Goal: Information Seeking & Learning: Learn about a topic

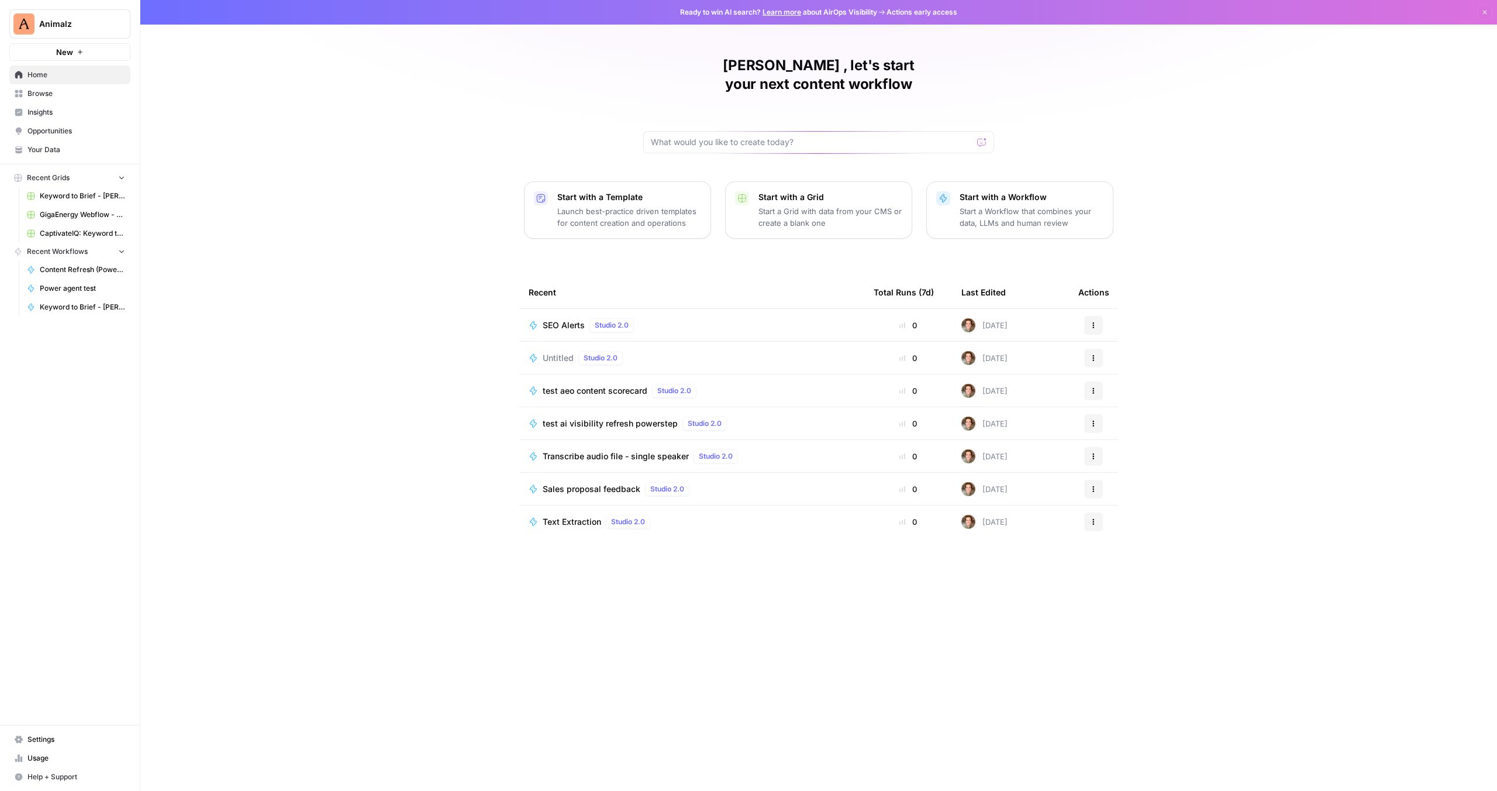
click at [65, 53] on span "New" at bounding box center [64, 52] width 17 height 12
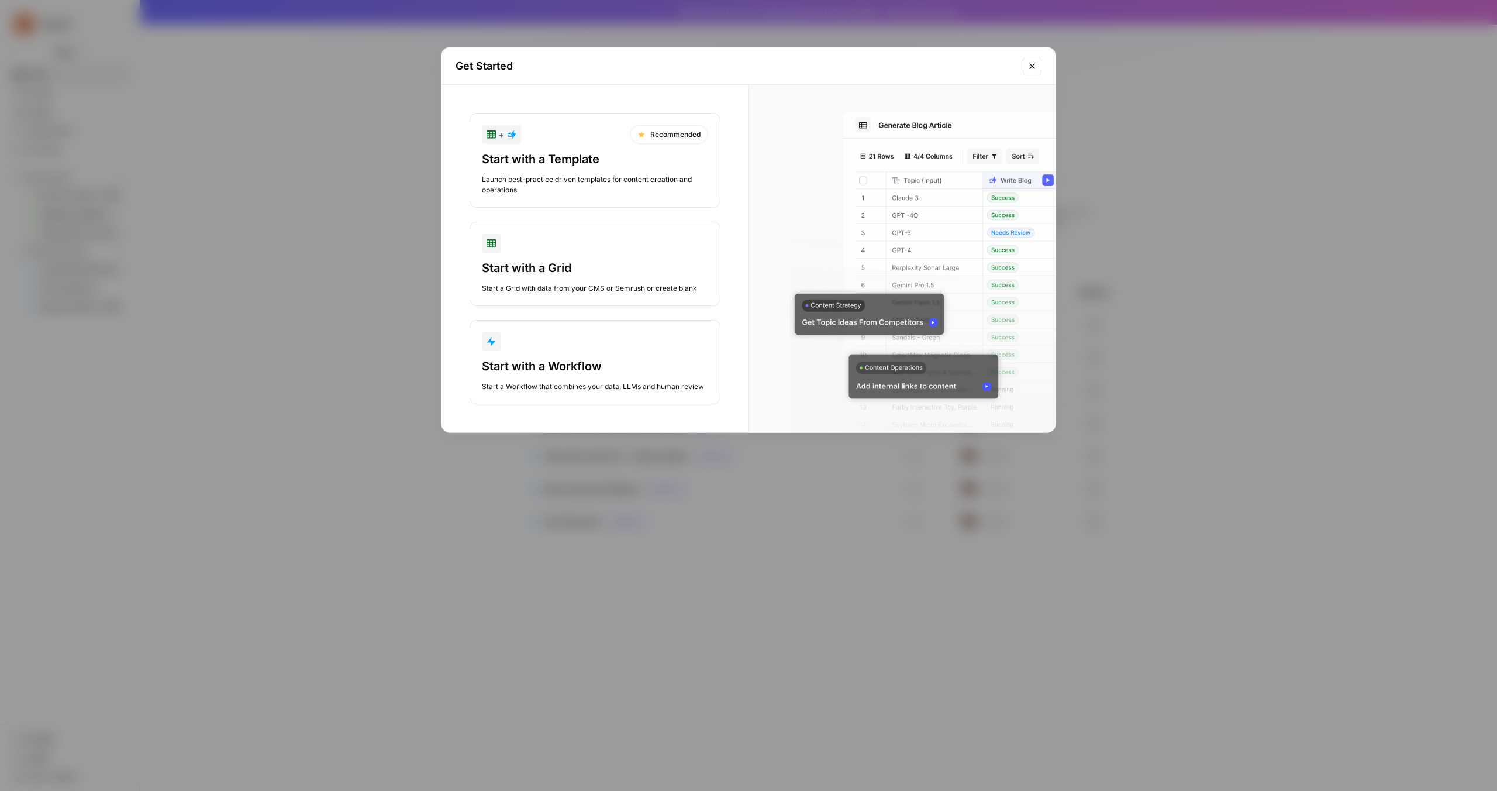
click at [619, 194] on div "Launch best-practice driven templates for content creation and operations" at bounding box center [595, 184] width 226 height 21
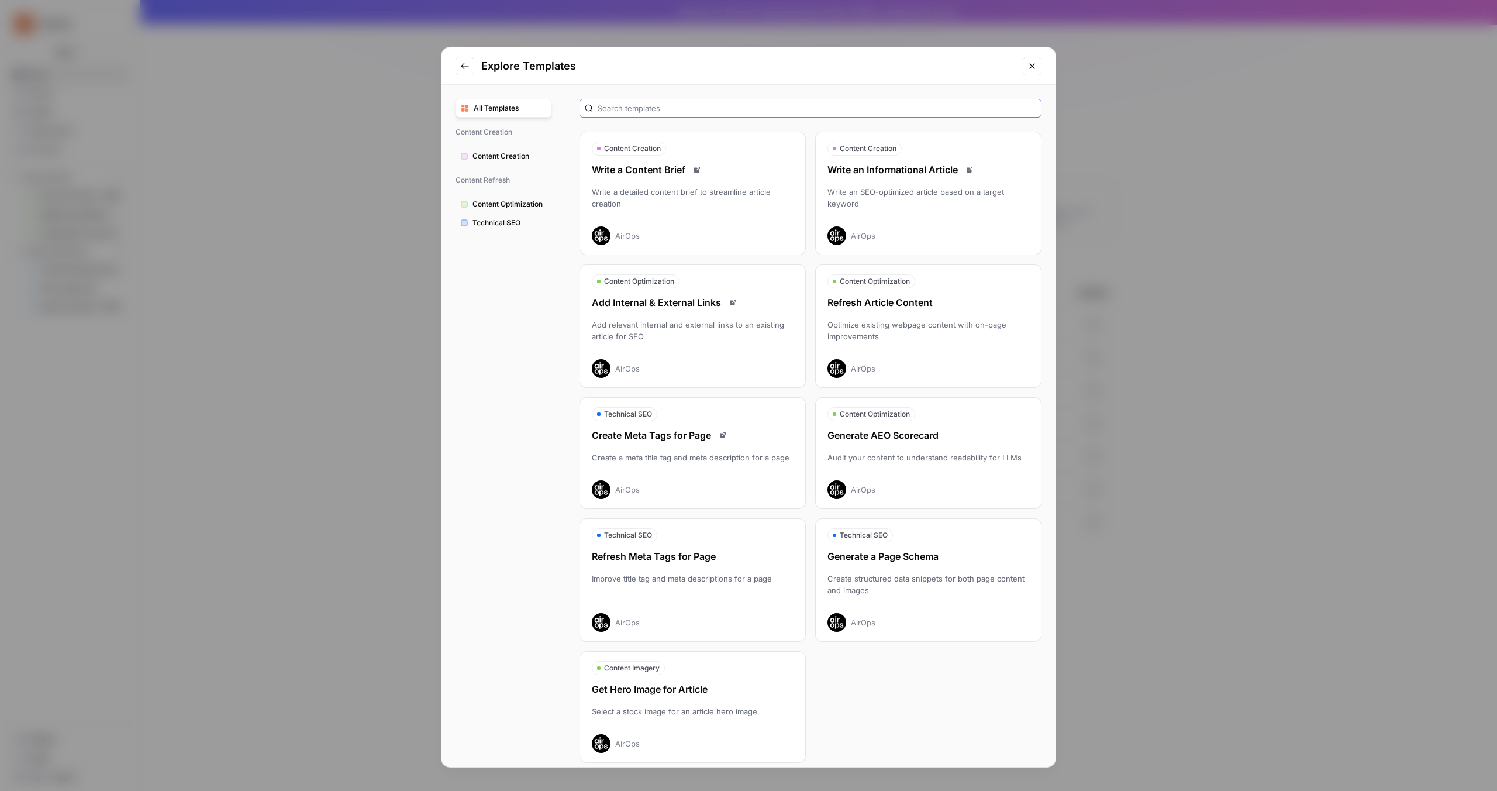
click at [666, 102] on input "text" at bounding box center [817, 108] width 439 height 12
type input "citation"
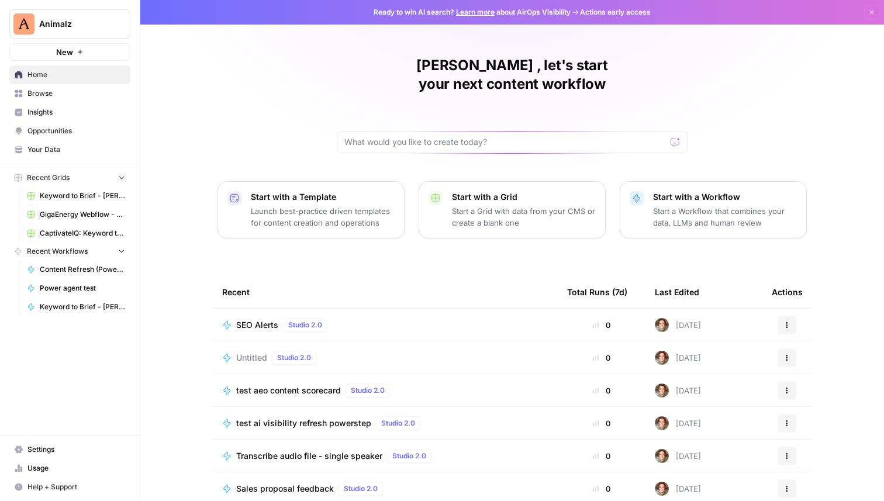
click at [49, 115] on span "Insights" at bounding box center [76, 112] width 98 height 11
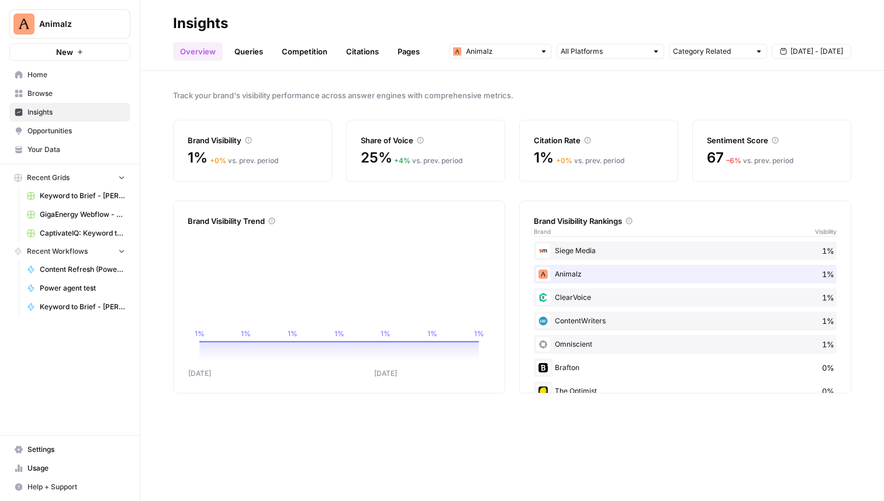
click at [806, 50] on span "Aug 27 - Sep 2" at bounding box center [817, 51] width 53 height 11
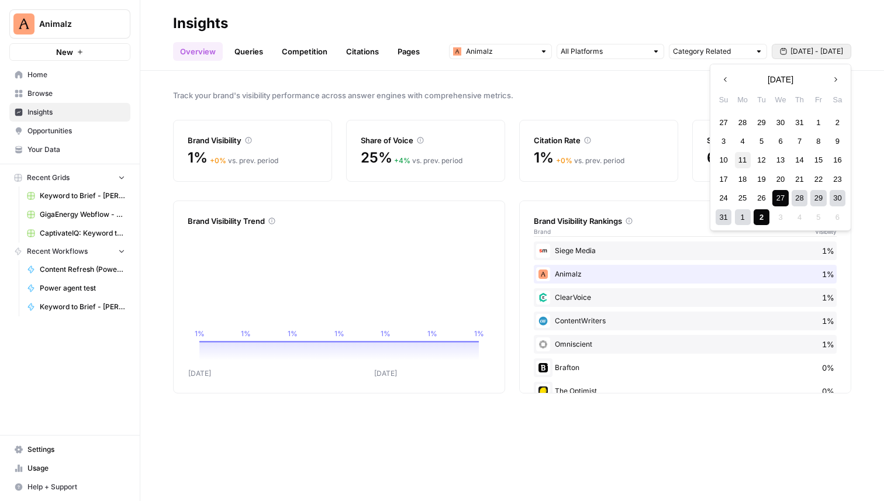
click at [741, 161] on div "11" at bounding box center [743, 160] width 16 height 16
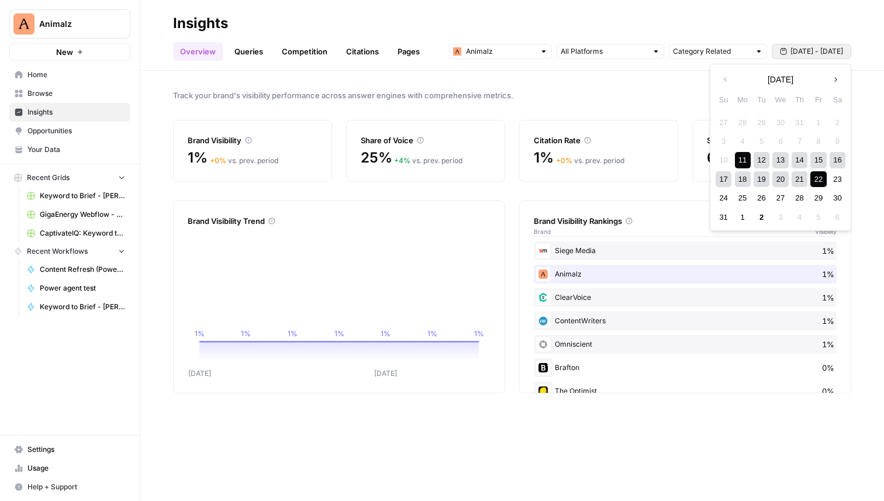
click at [817, 181] on div "22" at bounding box center [818, 179] width 16 height 16
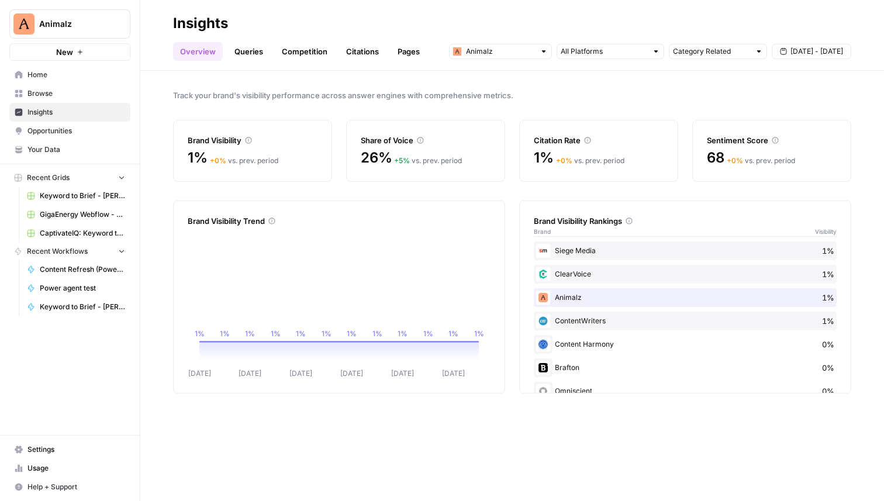
click at [253, 56] on link "Queries" at bounding box center [248, 51] width 43 height 19
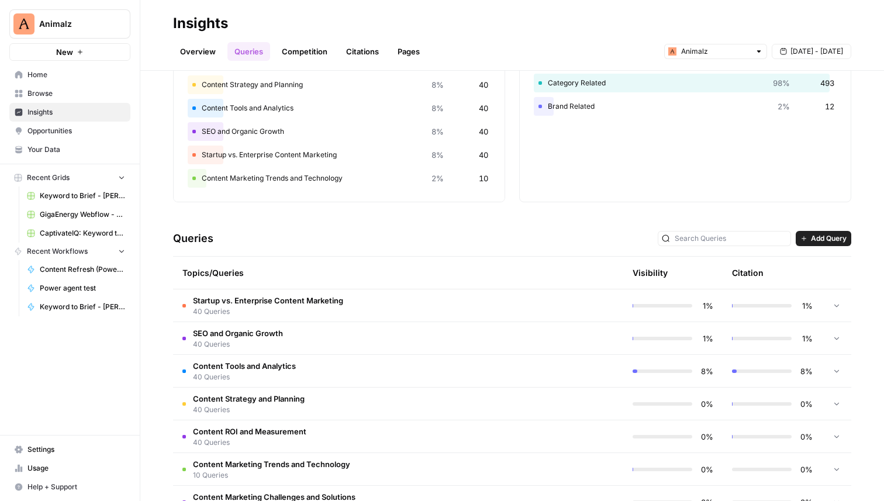
scroll to position [82, 0]
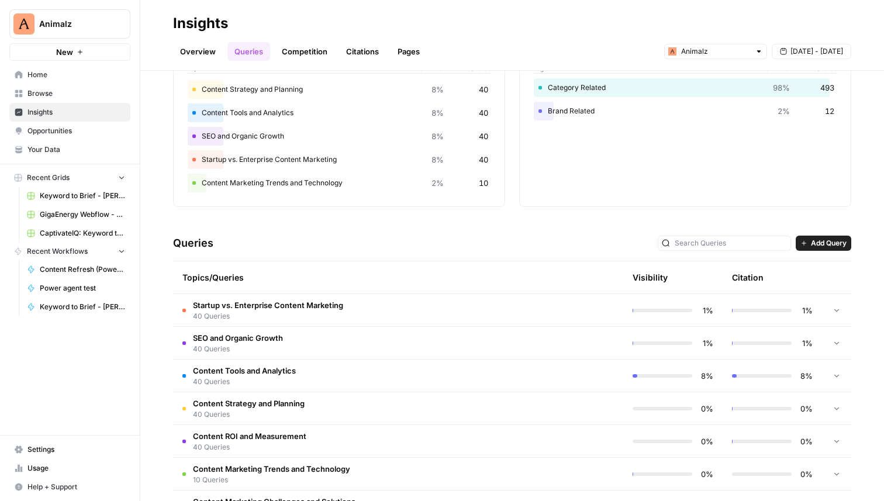
click at [284, 42] on div "Overview Queries Competition Citations Pages Animalz Aug 11 - Aug 22" at bounding box center [512, 47] width 678 height 28
click at [292, 48] on link "Competition" at bounding box center [305, 51] width 60 height 19
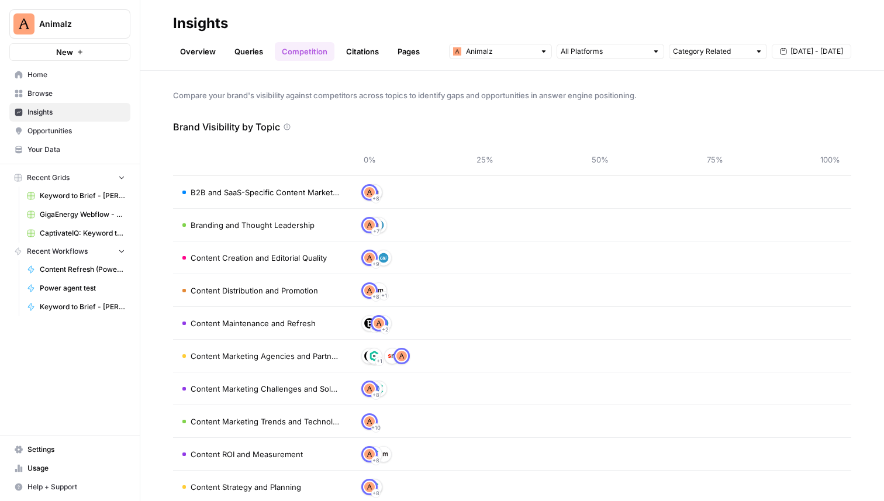
click at [317, 192] on span "B2B and SaaS-Specific Content Marketing" at bounding box center [265, 193] width 149 height 12
click at [46, 136] on span "Opportunities" at bounding box center [76, 131] width 98 height 11
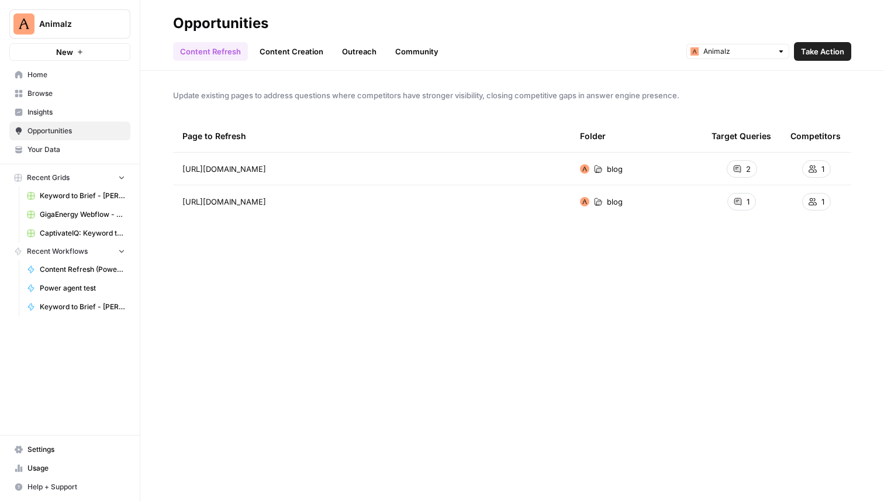
click at [284, 58] on link "Content Creation" at bounding box center [292, 51] width 78 height 19
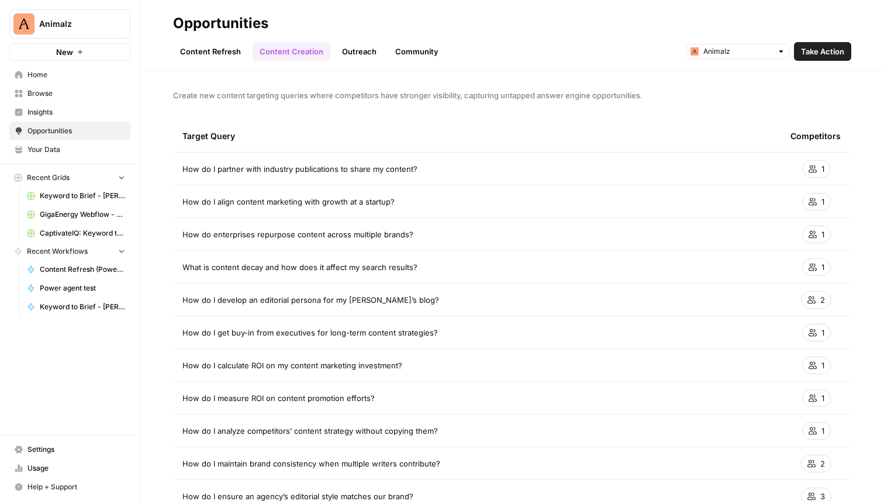
click at [358, 51] on link "Outreach" at bounding box center [359, 51] width 49 height 19
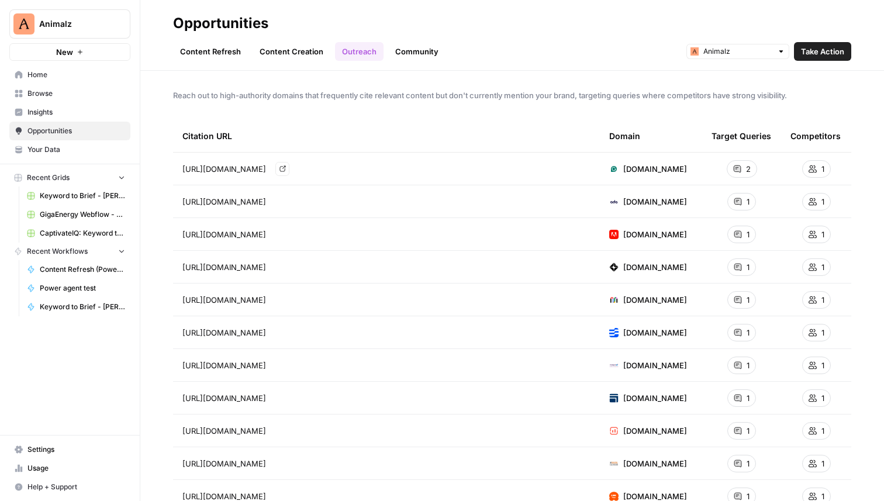
click at [266, 169] on span "https://www.grammarly.com/business/learn/consistent-brand-voice/" at bounding box center [224, 169] width 84 height 12
click at [840, 133] on th "Competitors" at bounding box center [816, 136] width 70 height 32
